Goal: Task Accomplishment & Management: Complete application form

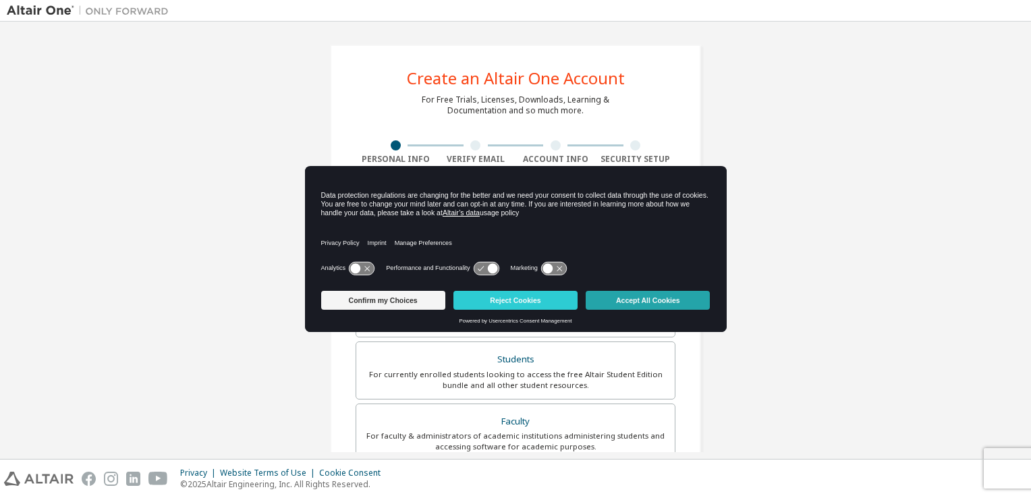
click at [607, 298] on button "Accept All Cookies" at bounding box center [648, 300] width 124 height 19
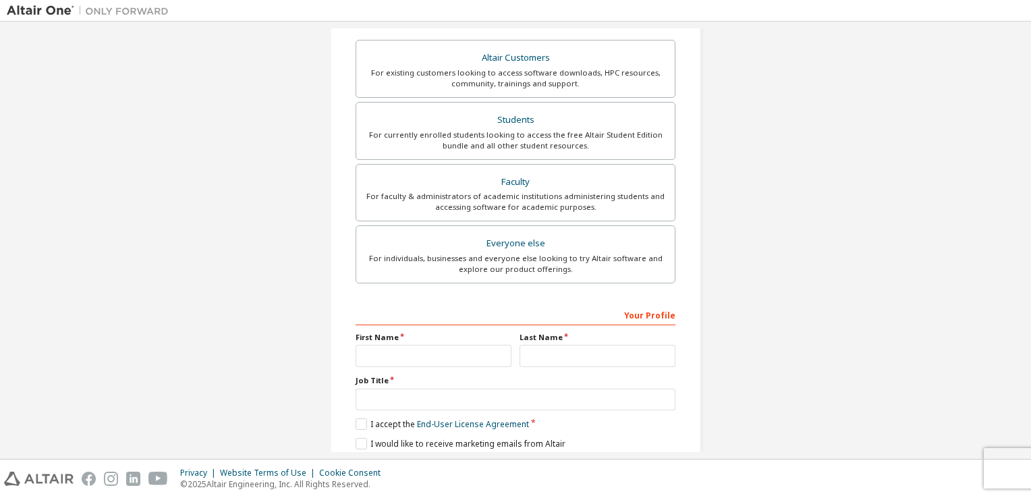
scroll to position [240, 0]
click at [560, 139] on div "For currently enrolled students looking to access the free Altair Student Editi…" at bounding box center [515, 140] width 302 height 22
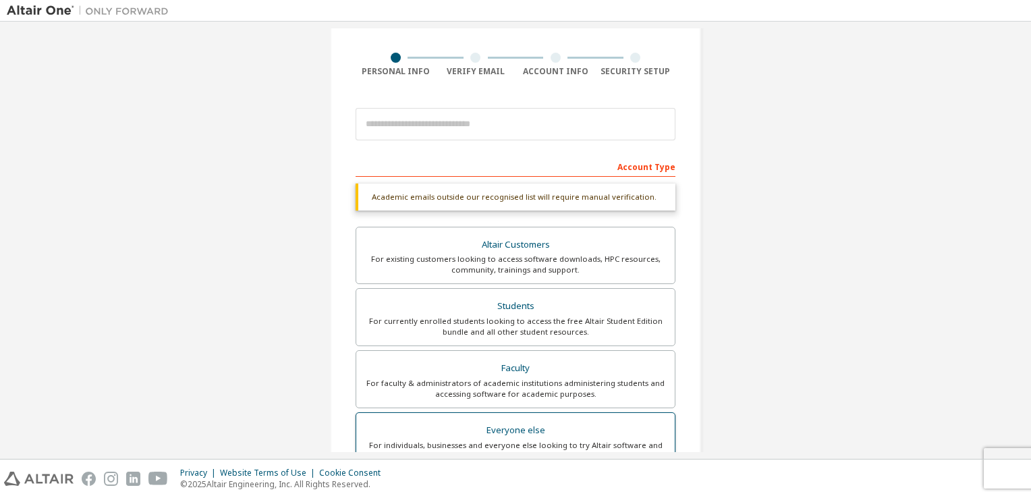
scroll to position [87, 0]
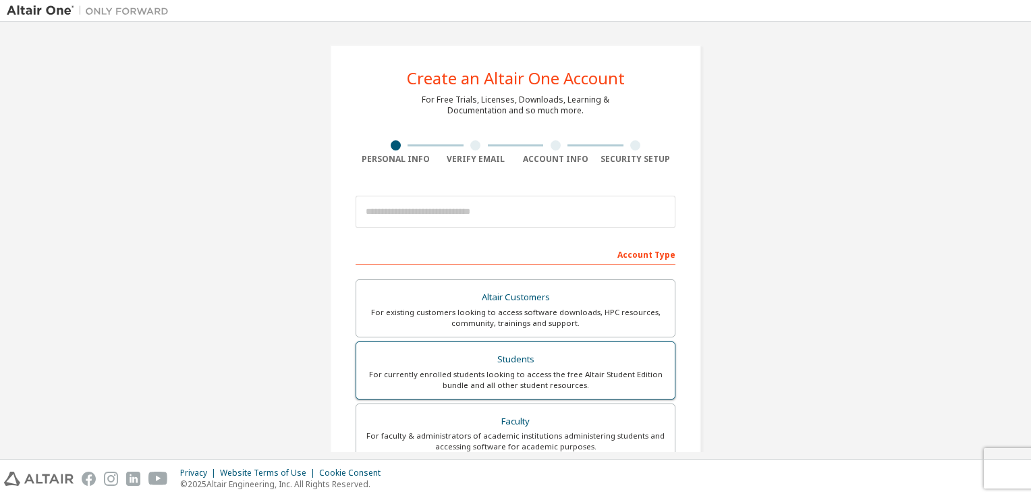
click at [451, 350] on div "Students" at bounding box center [515, 359] width 302 height 19
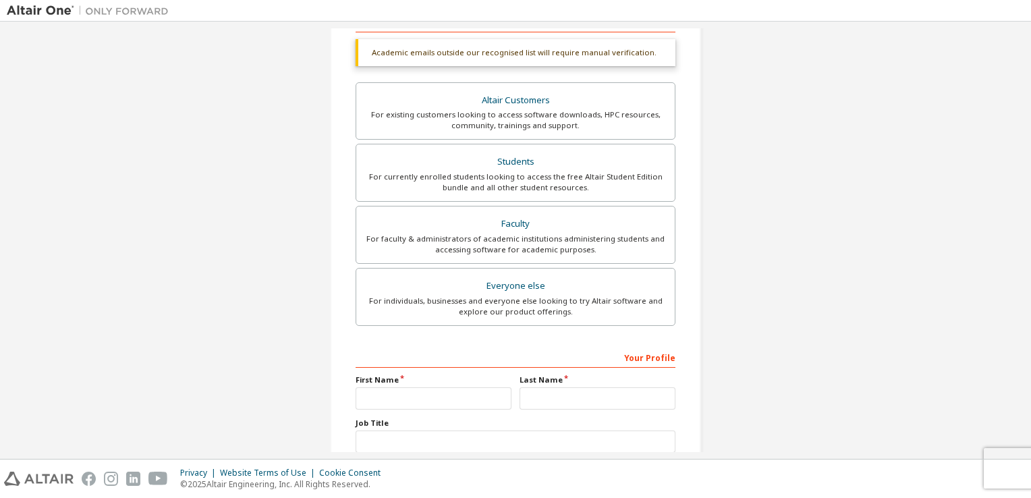
scroll to position [323, 0]
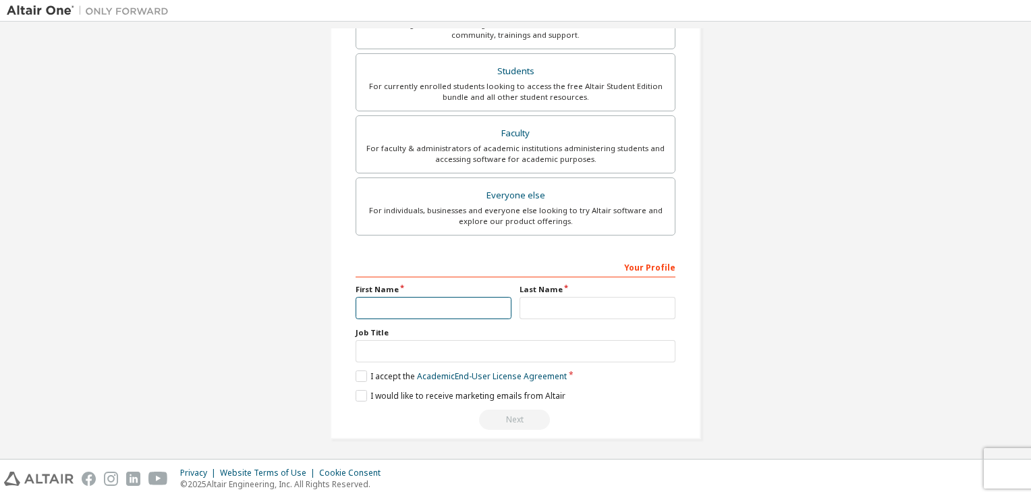
click at [455, 310] on input "text" at bounding box center [434, 308] width 156 height 22
type input "*****"
type input "********"
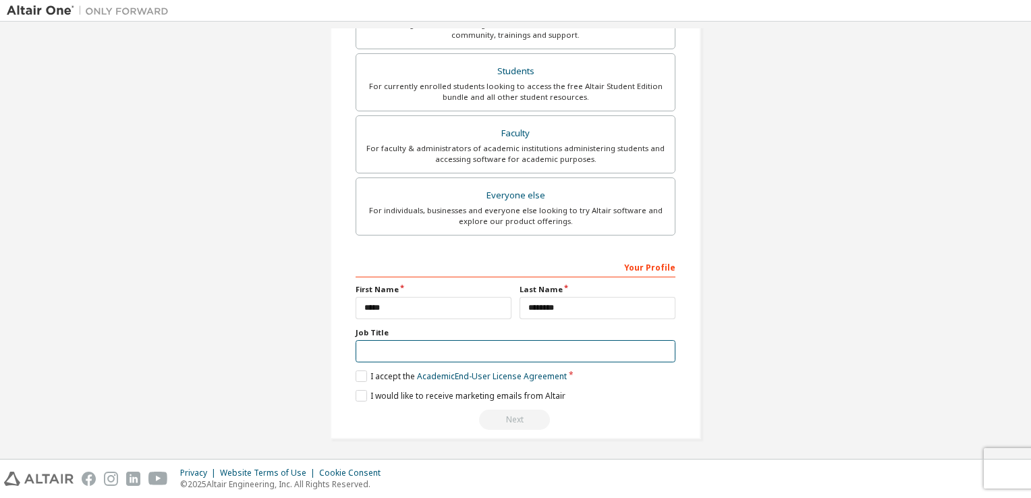
click at [418, 354] on input "text" at bounding box center [516, 351] width 320 height 22
click at [466, 259] on div "Your Profile" at bounding box center [516, 267] width 320 height 22
click at [432, 350] on input "text" at bounding box center [516, 351] width 320 height 22
click at [445, 329] on label "Job Title" at bounding box center [516, 332] width 320 height 11
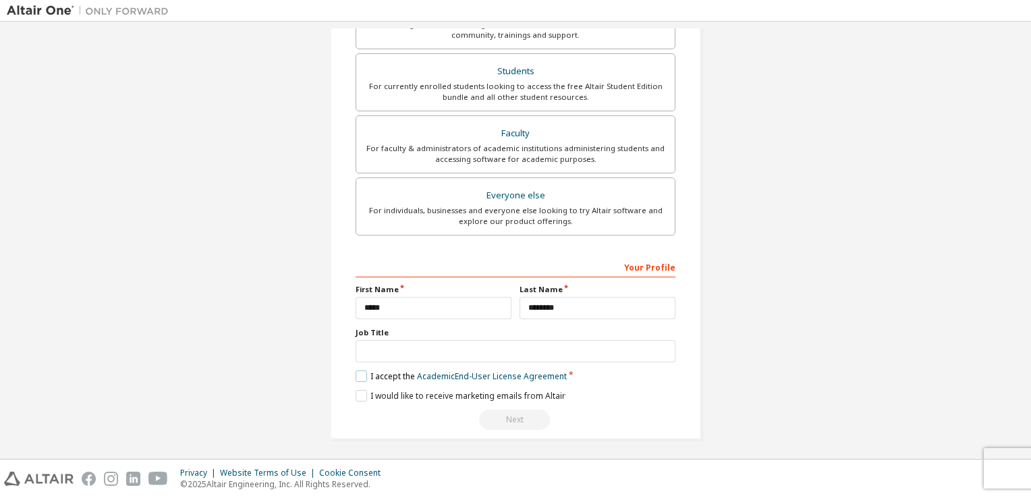
click at [358, 371] on label "I accept the Academic End-User License Agreement" at bounding box center [461, 375] width 211 height 11
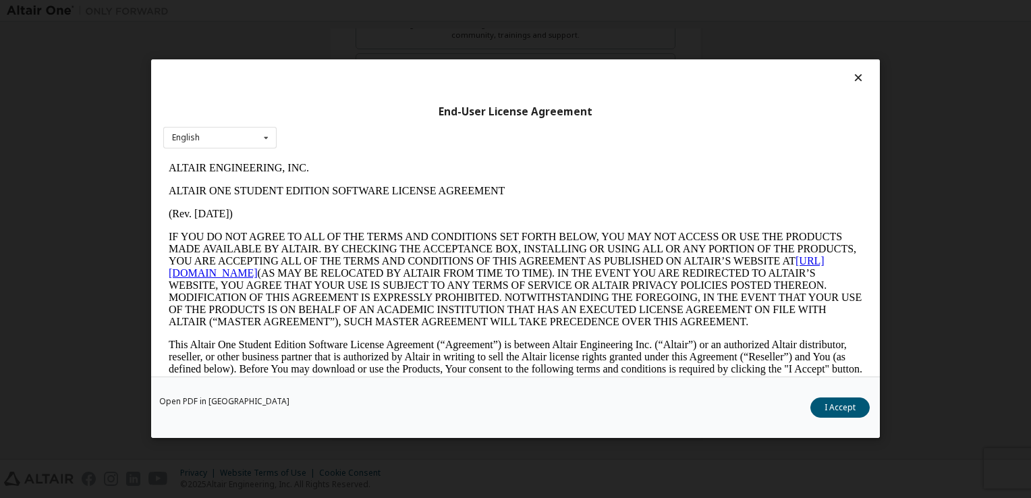
scroll to position [0, 0]
click at [244, 131] on div "English English" at bounding box center [219, 138] width 113 height 22
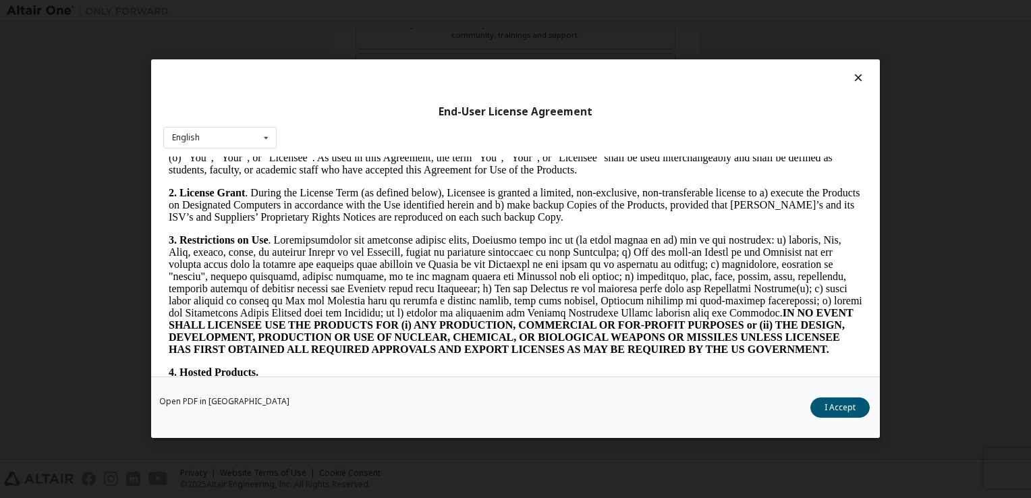
scroll to position [823, 0]
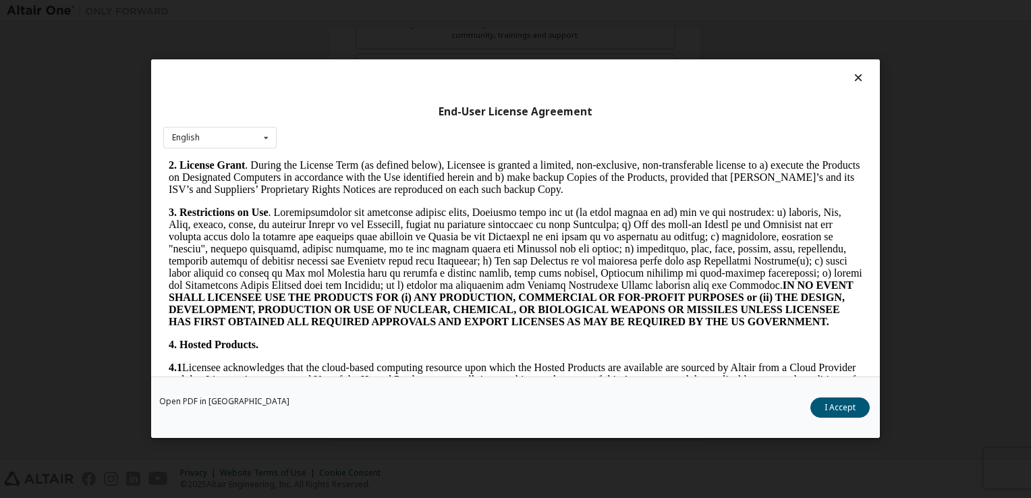
click at [854, 79] on icon at bounding box center [859, 78] width 14 height 12
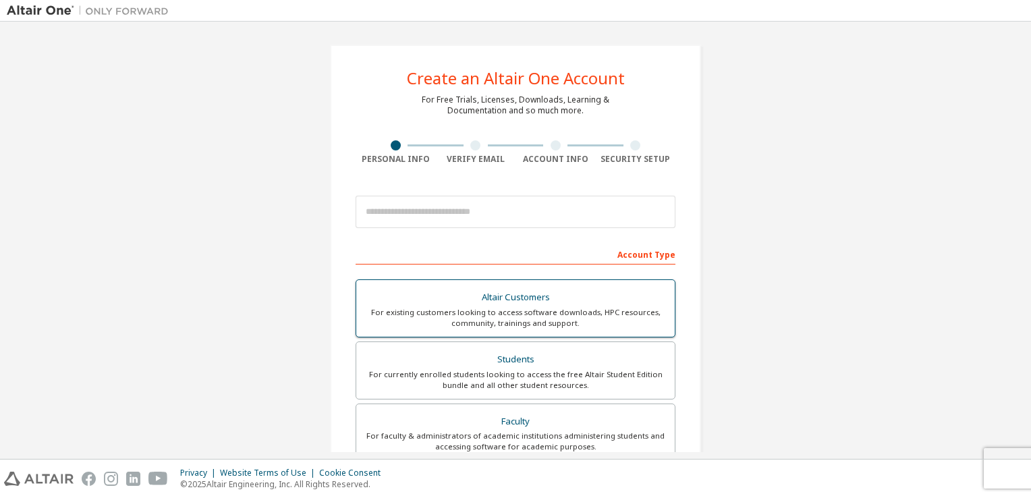
click at [474, 292] on div "Altair Customers" at bounding box center [515, 297] width 302 height 19
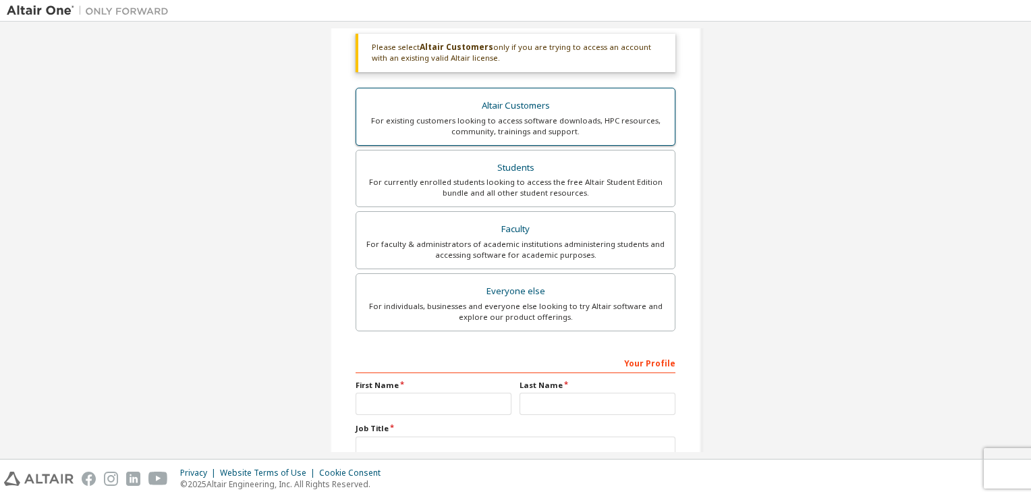
scroll to position [239, 0]
click at [502, 184] on div "For currently enrolled students looking to access the free Altair Student Editi…" at bounding box center [515, 186] width 302 height 22
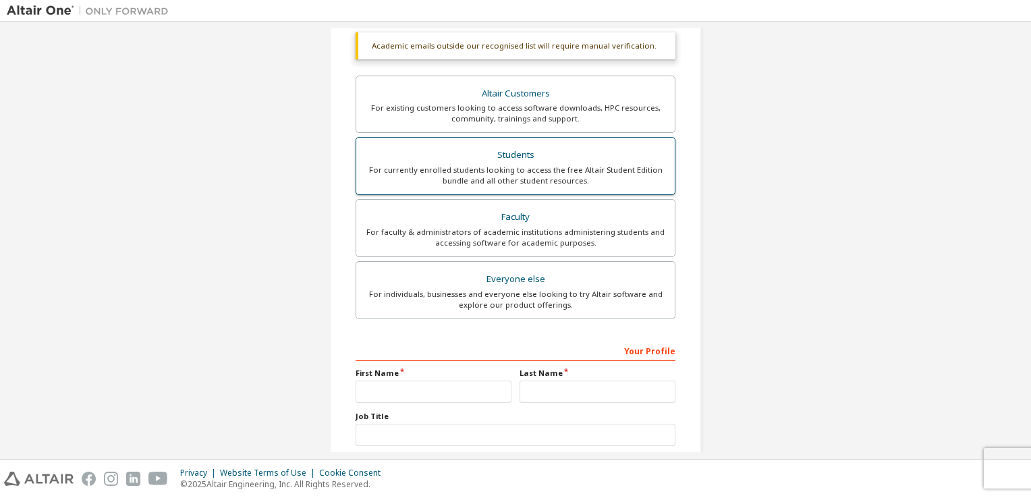
scroll to position [323, 0]
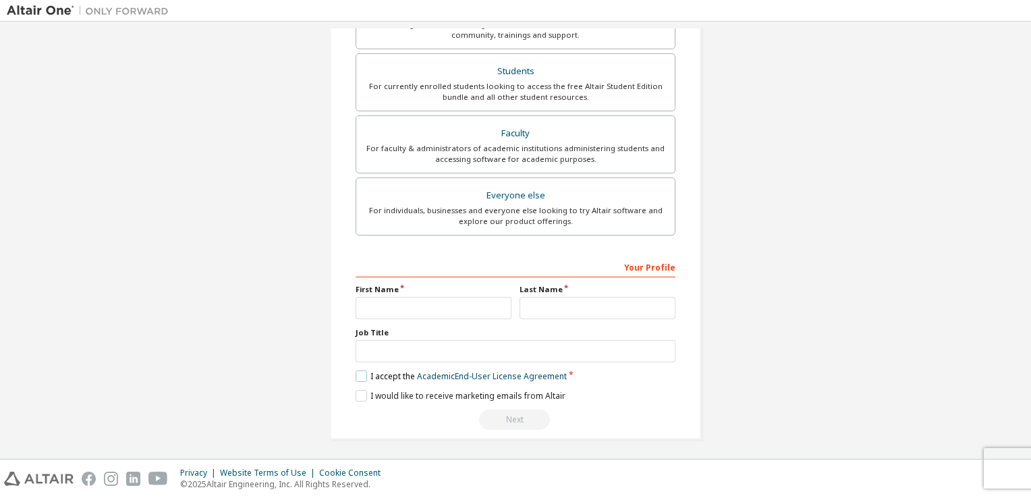
click at [356, 374] on label "I accept the Academic End-User License Agreement" at bounding box center [461, 375] width 211 height 11
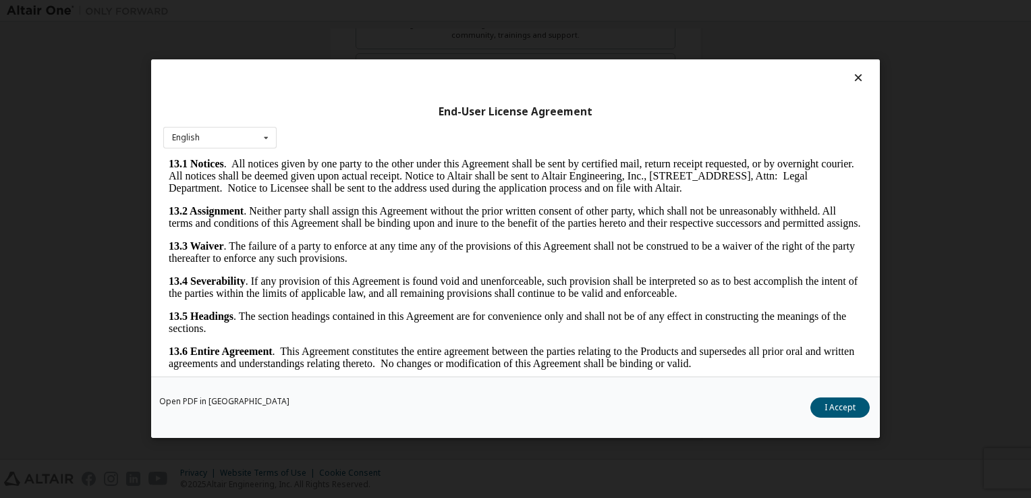
scroll to position [3033, 0]
click at [847, 403] on button "I Accept" at bounding box center [839, 408] width 59 height 20
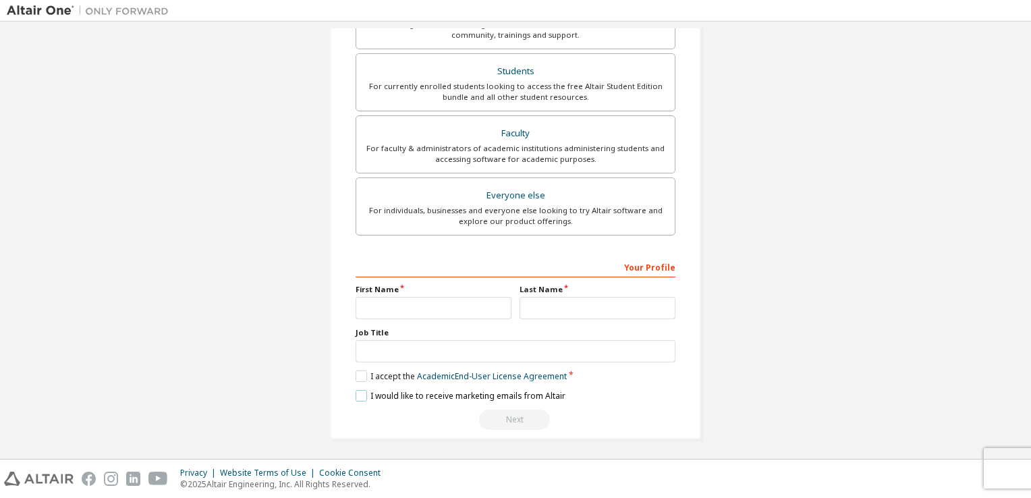
click at [359, 390] on label "I would like to receive marketing emails from Altair" at bounding box center [461, 395] width 210 height 11
click at [422, 298] on input "text" at bounding box center [434, 308] width 156 height 22
type input "**********"
type input "****"
type input "*****"
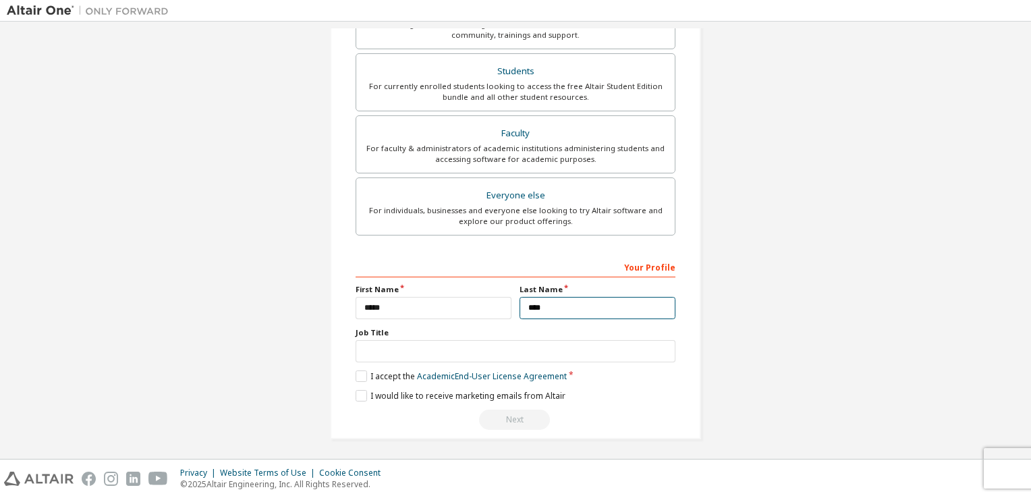
drag, startPoint x: 587, startPoint y: 304, endPoint x: 506, endPoint y: 304, distance: 81.0
click at [506, 304] on div "First Name ***** Last Name ****" at bounding box center [516, 301] width 328 height 35
type input "*"
type input "********"
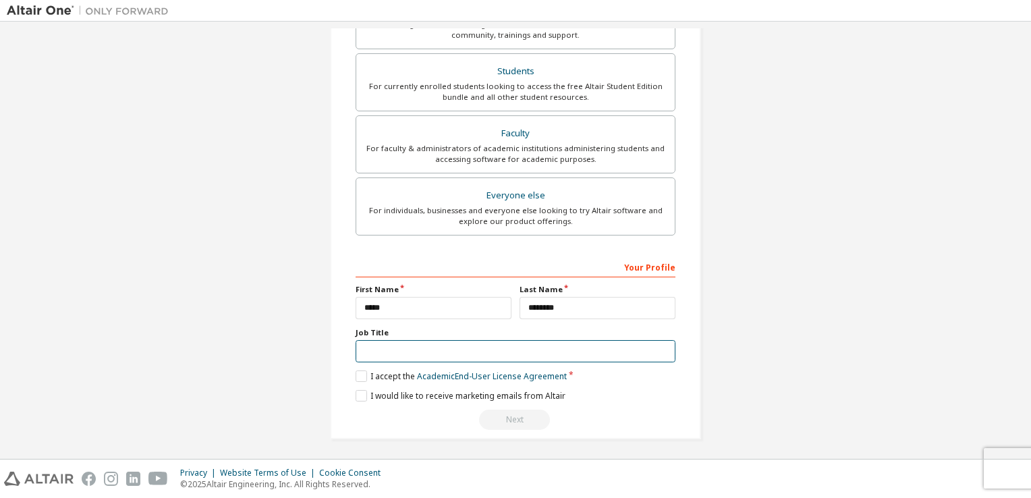
click at [618, 352] on input "text" at bounding box center [516, 351] width 320 height 22
type input "*"
click at [531, 418] on div "Next" at bounding box center [516, 420] width 320 height 20
click at [530, 418] on div "Next" at bounding box center [516, 420] width 320 height 20
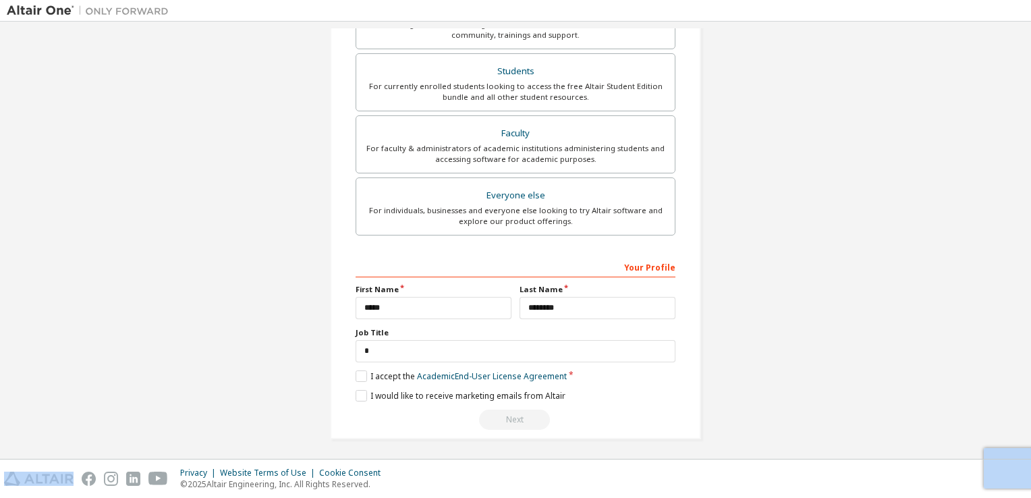
click at [530, 418] on div "Next" at bounding box center [516, 420] width 320 height 20
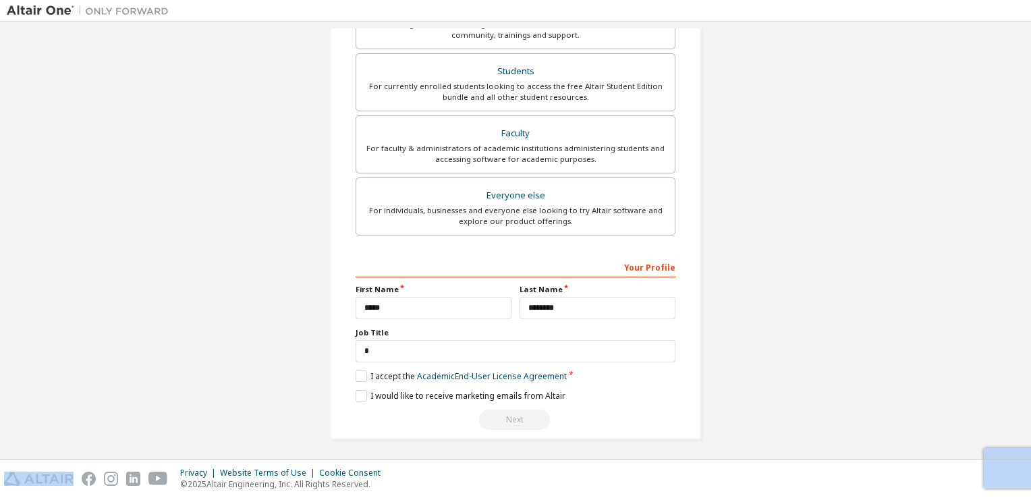
click at [530, 418] on div "Next" at bounding box center [516, 420] width 320 height 20
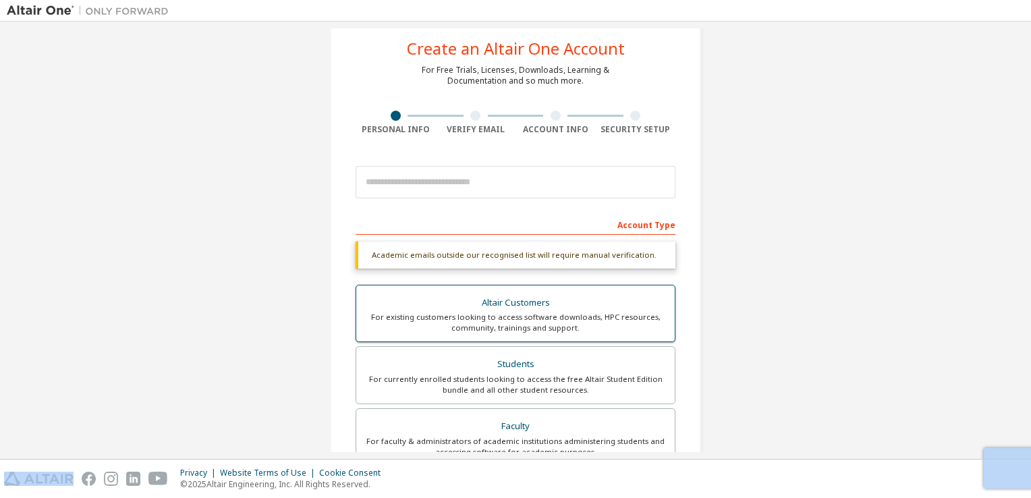
scroll to position [29, 0]
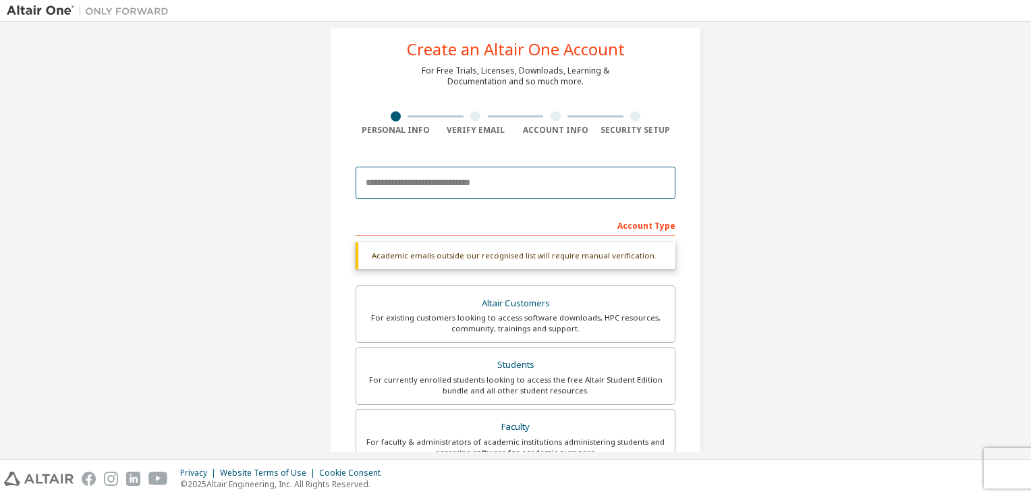
click at [514, 174] on input "email" at bounding box center [516, 183] width 320 height 32
type input "**********"
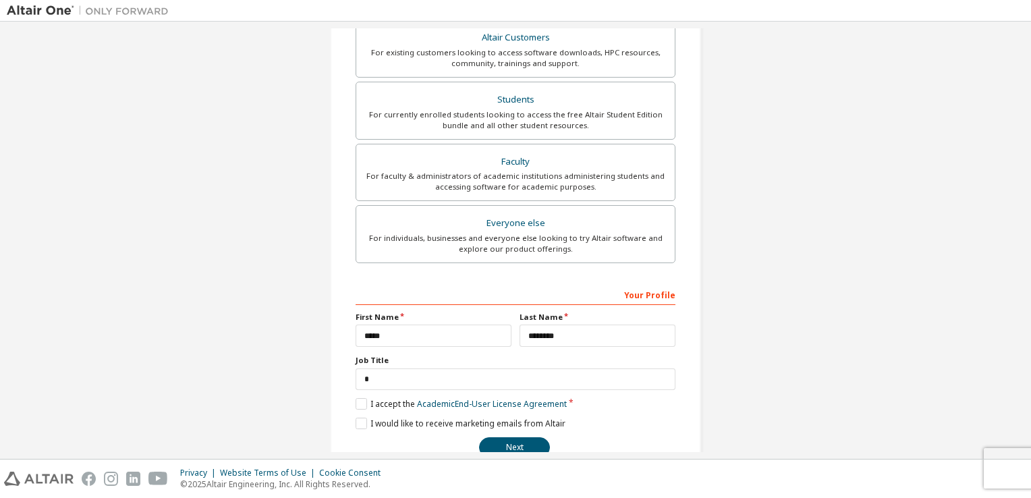
scroll to position [287, 0]
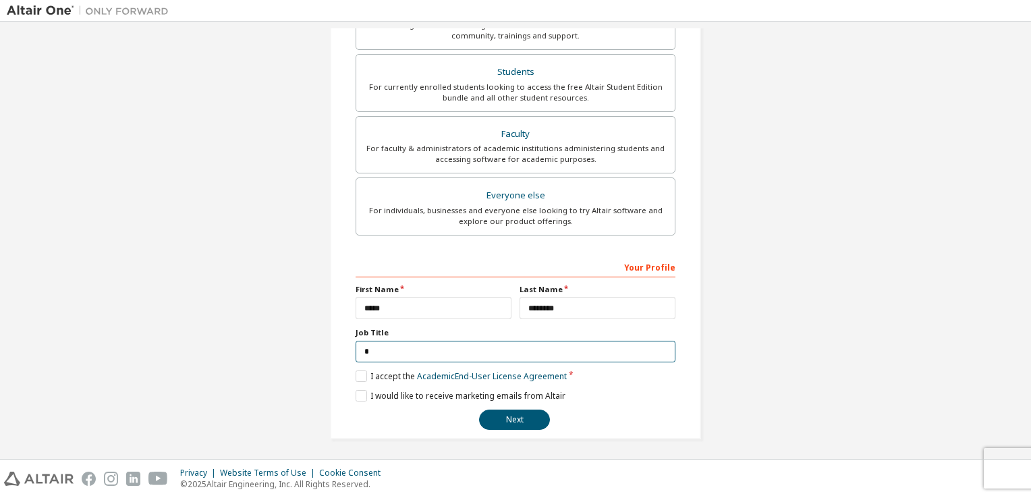
click at [455, 350] on input "*" at bounding box center [516, 352] width 320 height 22
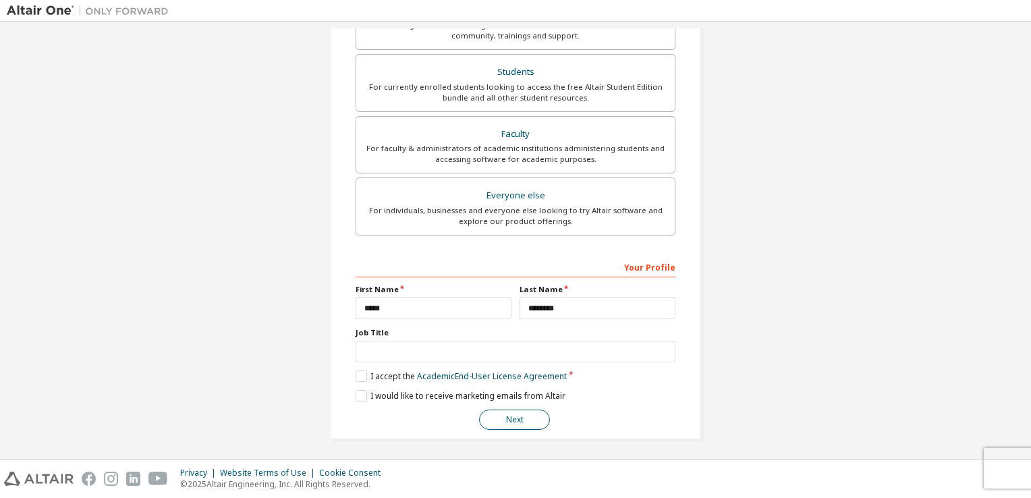
click at [520, 412] on button "Next" at bounding box center [514, 420] width 71 height 20
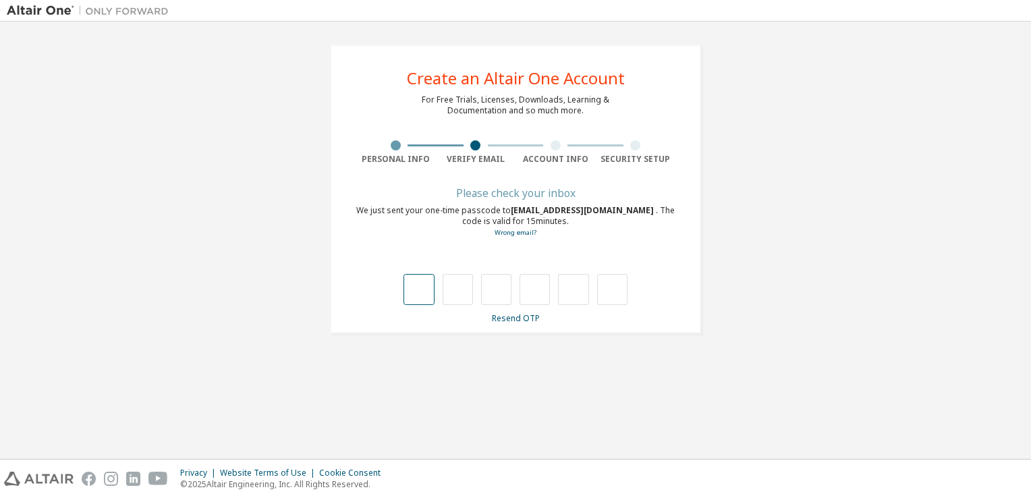
type input "*"
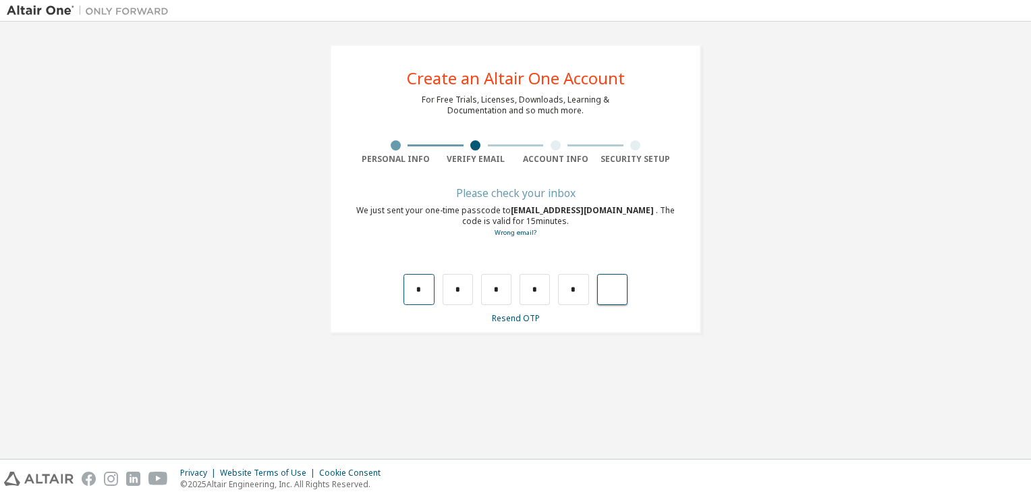
type input "*"
